Goal: Task Accomplishment & Management: Manage account settings

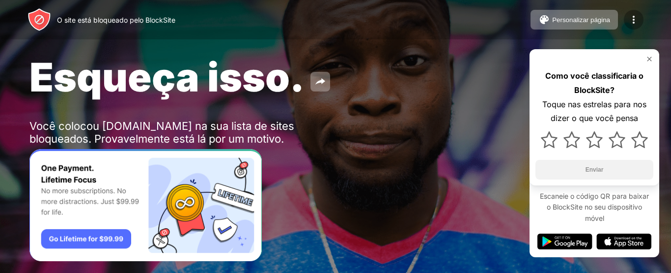
click at [627, 22] on div at bounding box center [634, 20] width 20 height 20
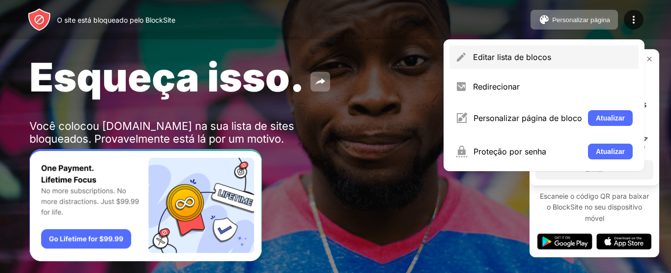
click at [540, 56] on font "Editar lista de blocos" at bounding box center [512, 57] width 78 height 10
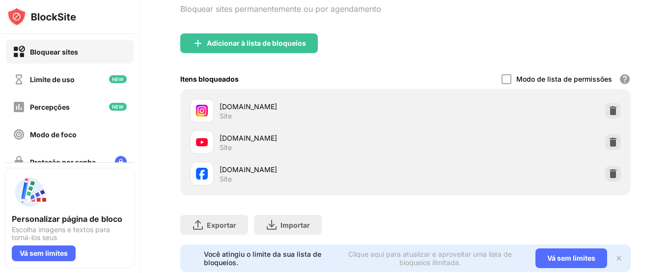
scroll to position [115, 0]
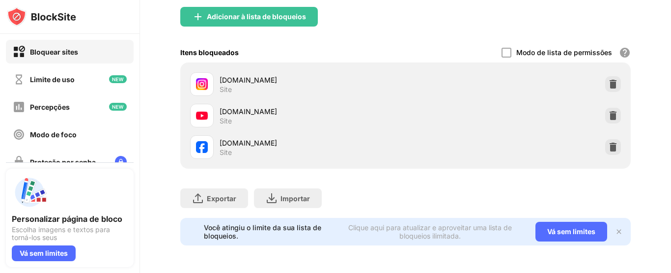
click at [607, 100] on div "youtube.com Site" at bounding box center [405, 115] width 439 height 31
drag, startPoint x: 608, startPoint y: 115, endPoint x: 607, endPoint y: 103, distance: 12.4
click at [607, 108] on div at bounding box center [613, 116] width 16 height 16
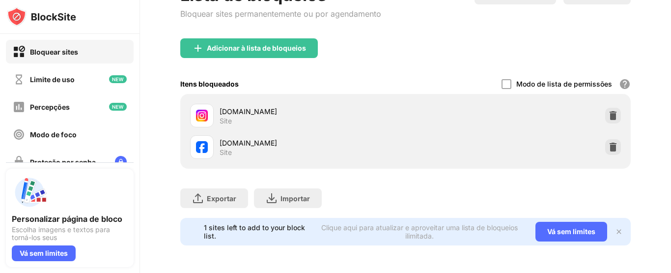
scroll to position [84, 0]
click at [608, 110] on img at bounding box center [613, 115] width 10 height 10
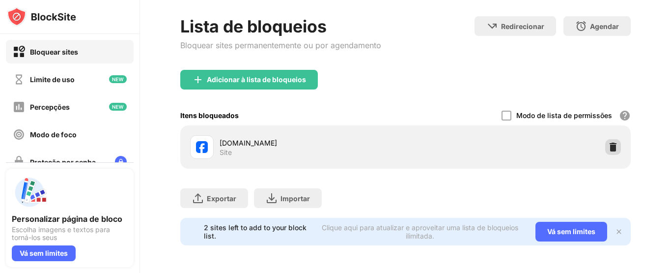
scroll to position [53, 0]
click at [608, 142] on img at bounding box center [613, 147] width 10 height 10
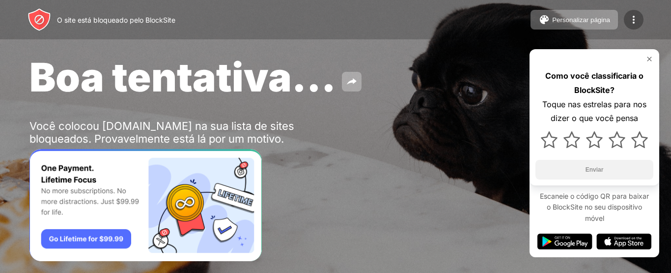
click at [630, 21] on img at bounding box center [634, 20] width 12 height 12
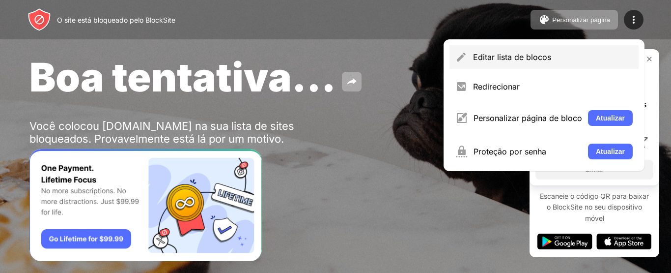
click at [501, 55] on font "Editar lista de blocos" at bounding box center [512, 57] width 78 height 10
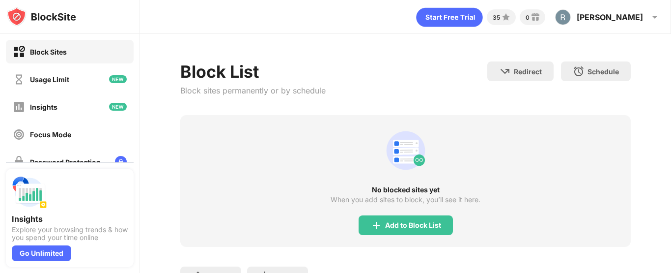
scroll to position [85, 0]
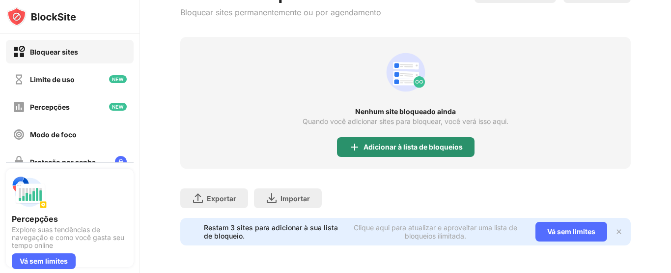
click at [374, 147] on div "Adicionar à lista de bloqueios" at bounding box center [406, 147] width 138 height 20
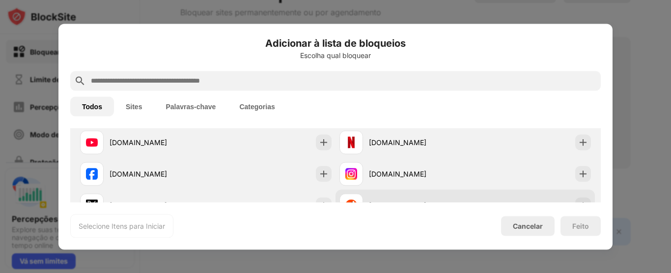
scroll to position [164, 0]
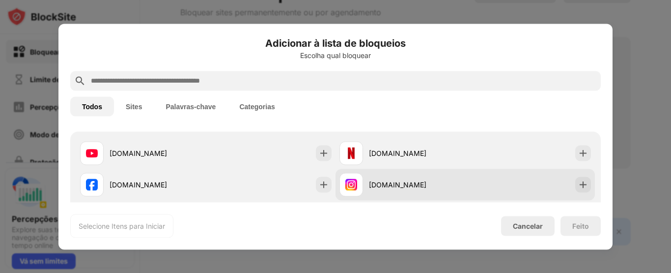
click at [566, 184] on div "[DOMAIN_NAME]" at bounding box center [464, 183] width 259 height 31
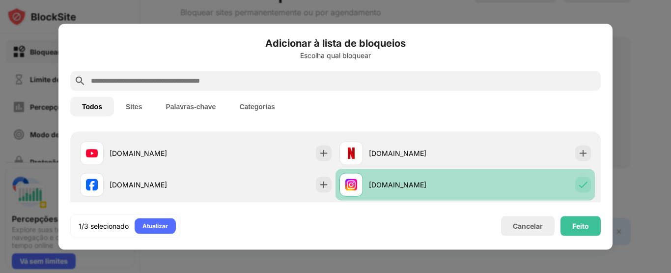
click at [566, 184] on div "[DOMAIN_NAME]" at bounding box center [464, 183] width 259 height 31
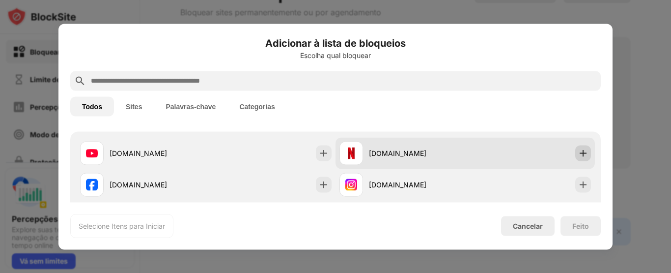
click at [578, 148] on img at bounding box center [583, 153] width 10 height 10
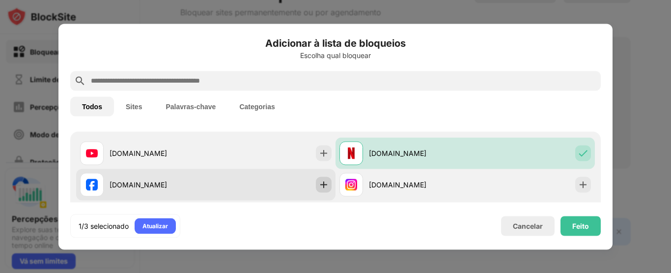
click at [319, 185] on img at bounding box center [324, 184] width 10 height 10
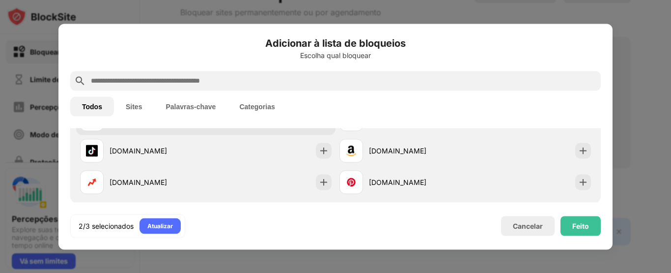
scroll to position [238, 0]
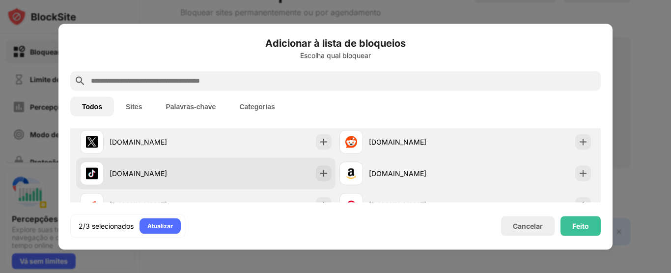
click at [290, 183] on div "[DOMAIN_NAME]" at bounding box center [205, 172] width 259 height 31
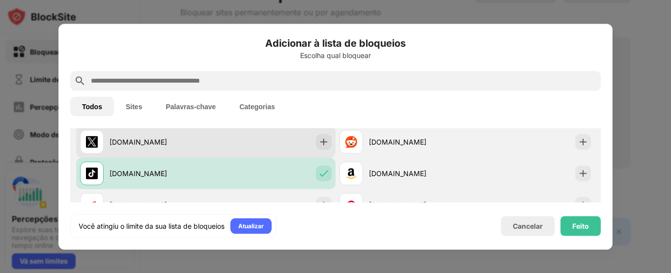
click at [303, 146] on div "[DOMAIN_NAME]" at bounding box center [205, 141] width 259 height 31
click at [316, 138] on div at bounding box center [324, 142] width 16 height 16
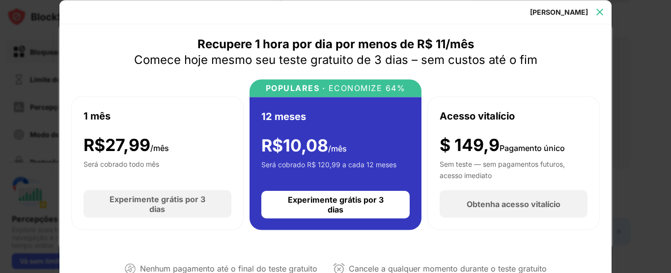
click at [594, 14] on div at bounding box center [600, 12] width 16 height 16
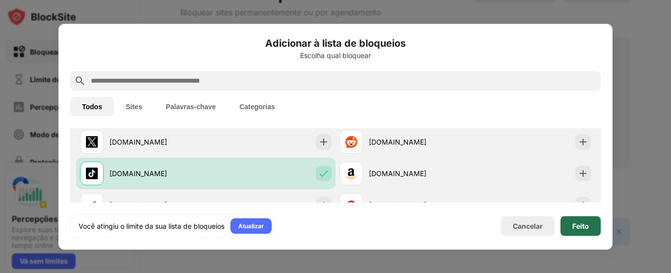
click at [568, 233] on div "Feito" at bounding box center [580, 226] width 40 height 20
